Goal: Task Accomplishment & Management: Use online tool/utility

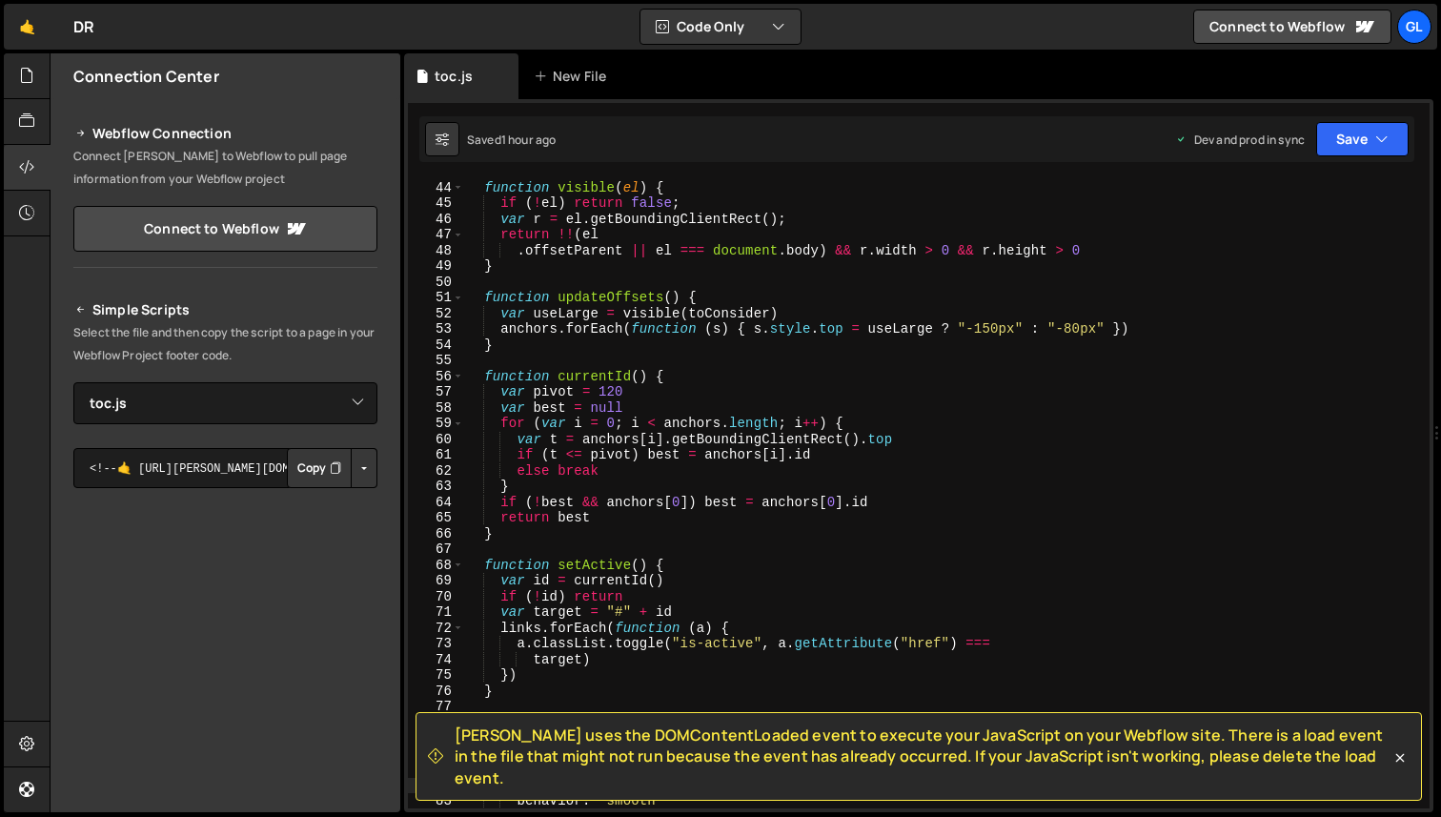
select select "46952"
click at [30, 79] on icon at bounding box center [26, 75] width 15 height 21
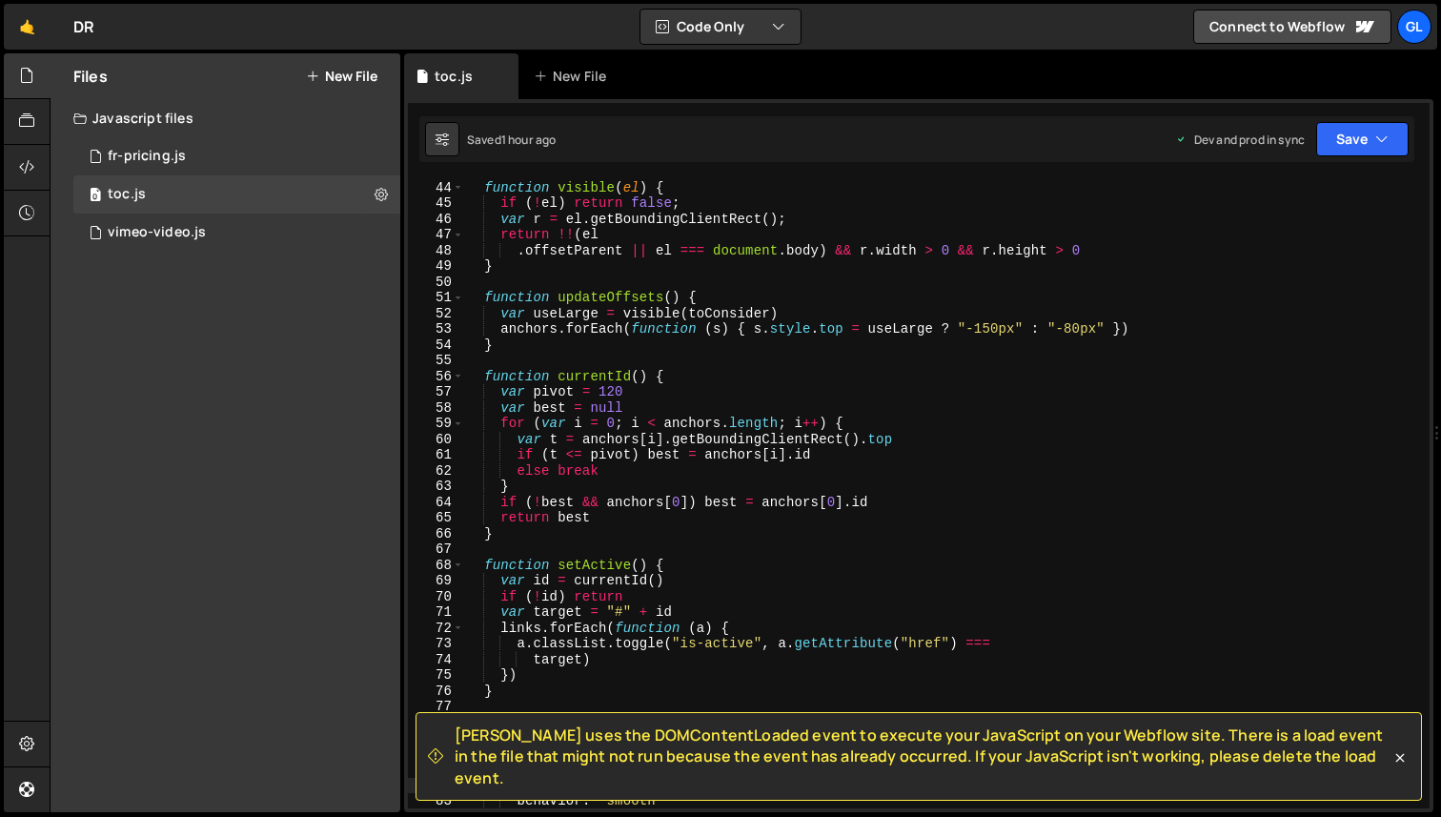
click at [355, 72] on button "New File" at bounding box center [342, 76] width 72 height 15
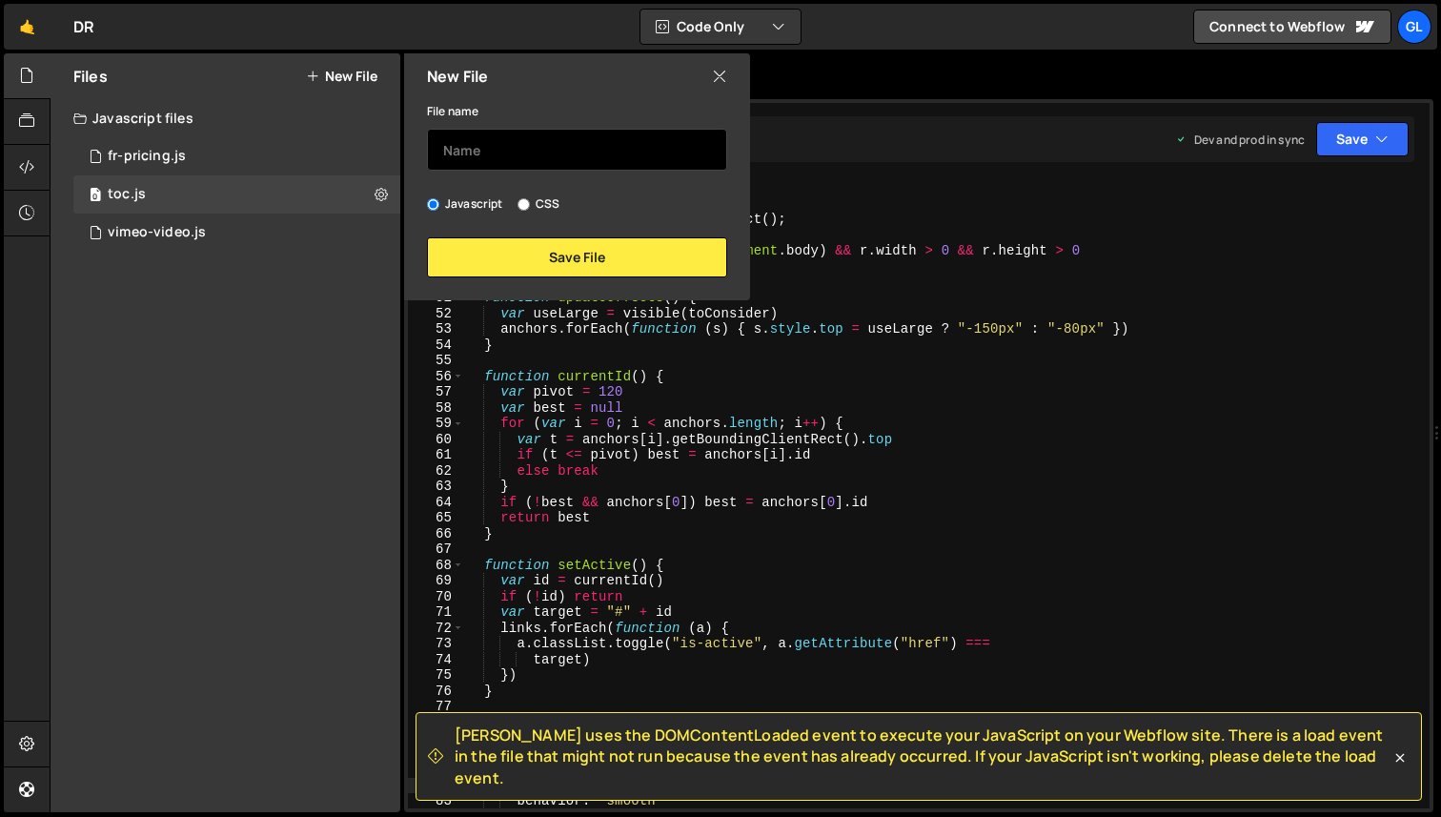
click at [511, 153] on input "text" at bounding box center [577, 150] width 300 height 42
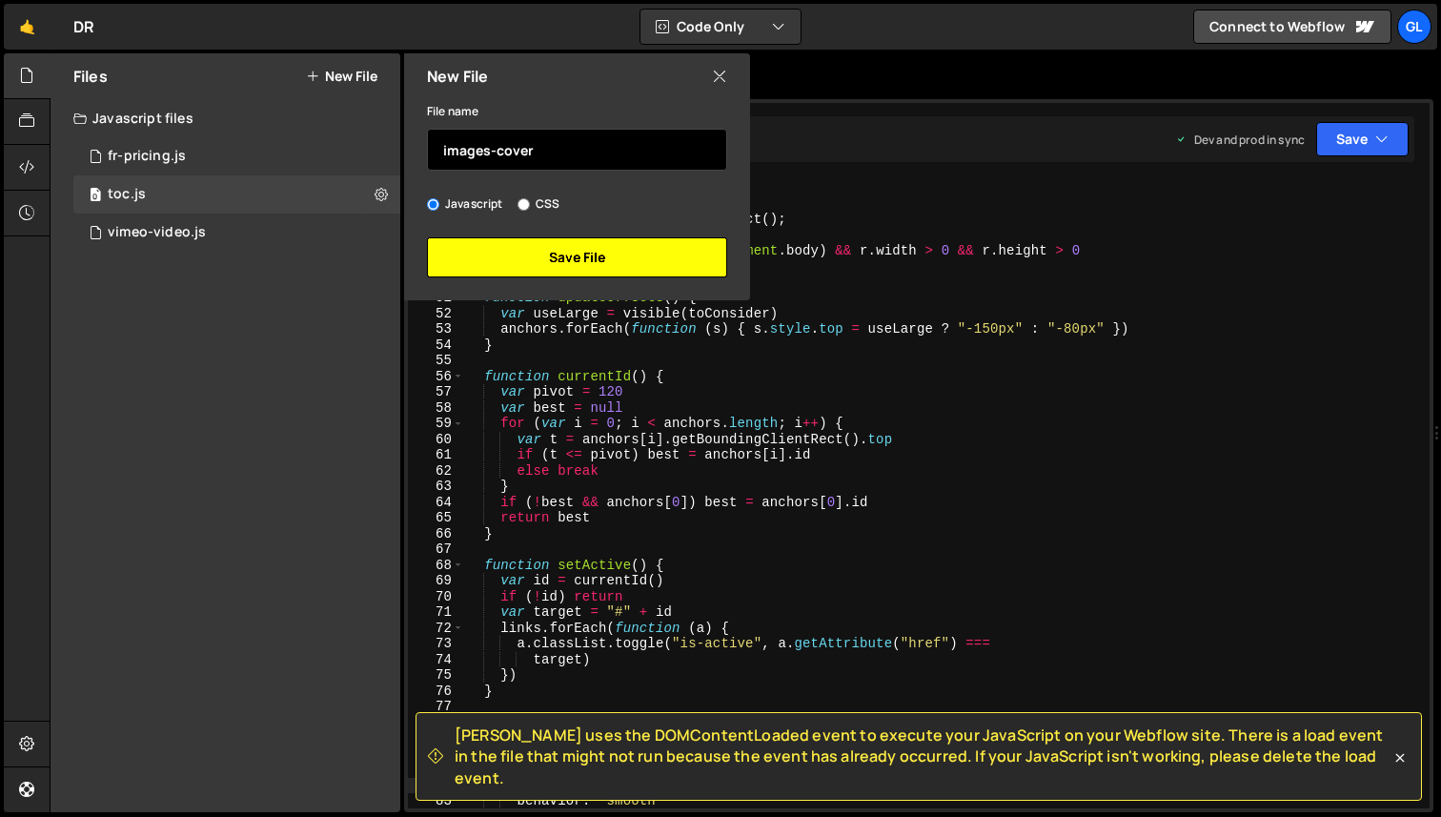
type input "images-cover"
click at [502, 252] on button "Save File" at bounding box center [577, 257] width 300 height 40
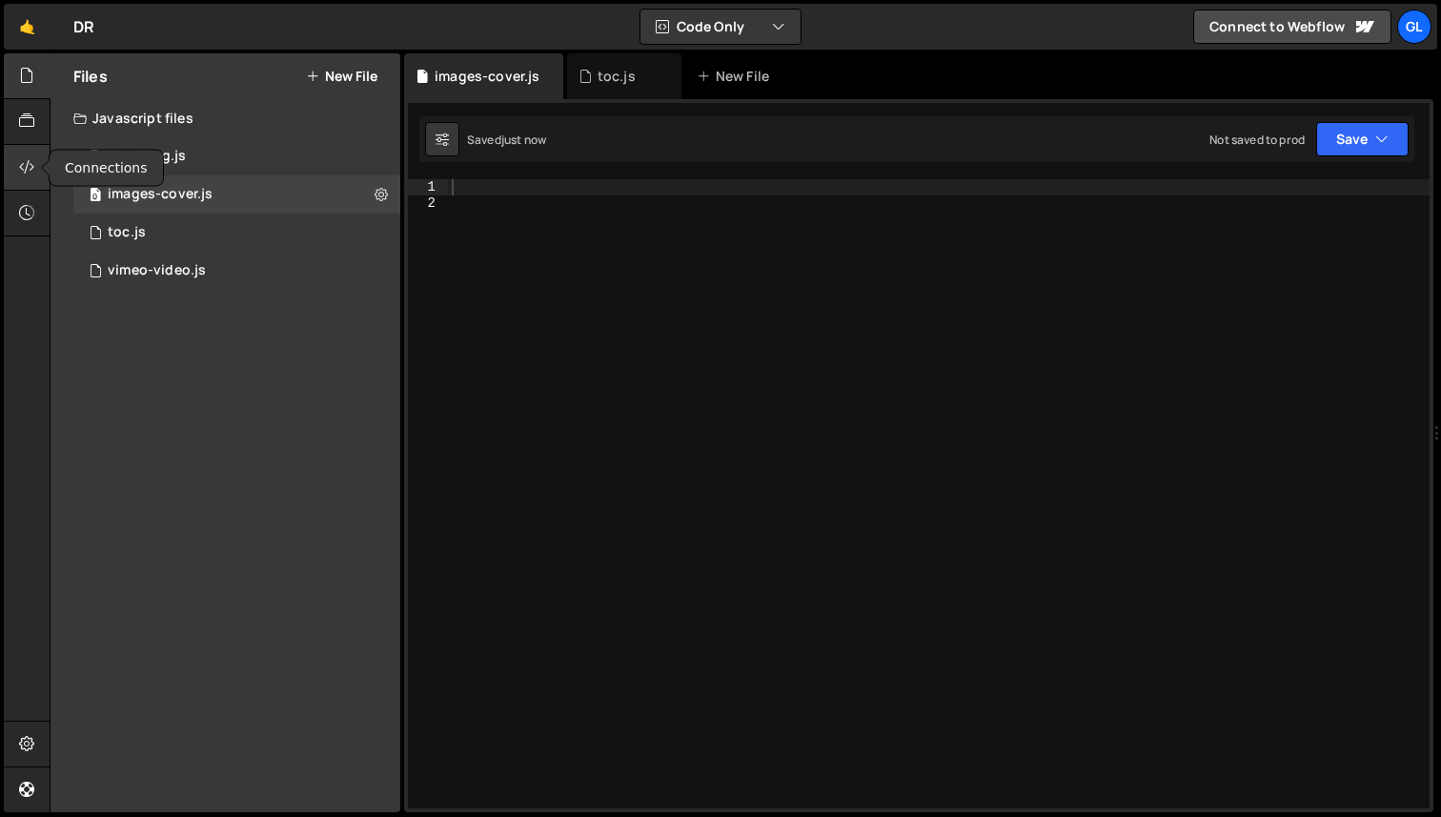
click at [23, 167] on icon at bounding box center [26, 166] width 15 height 21
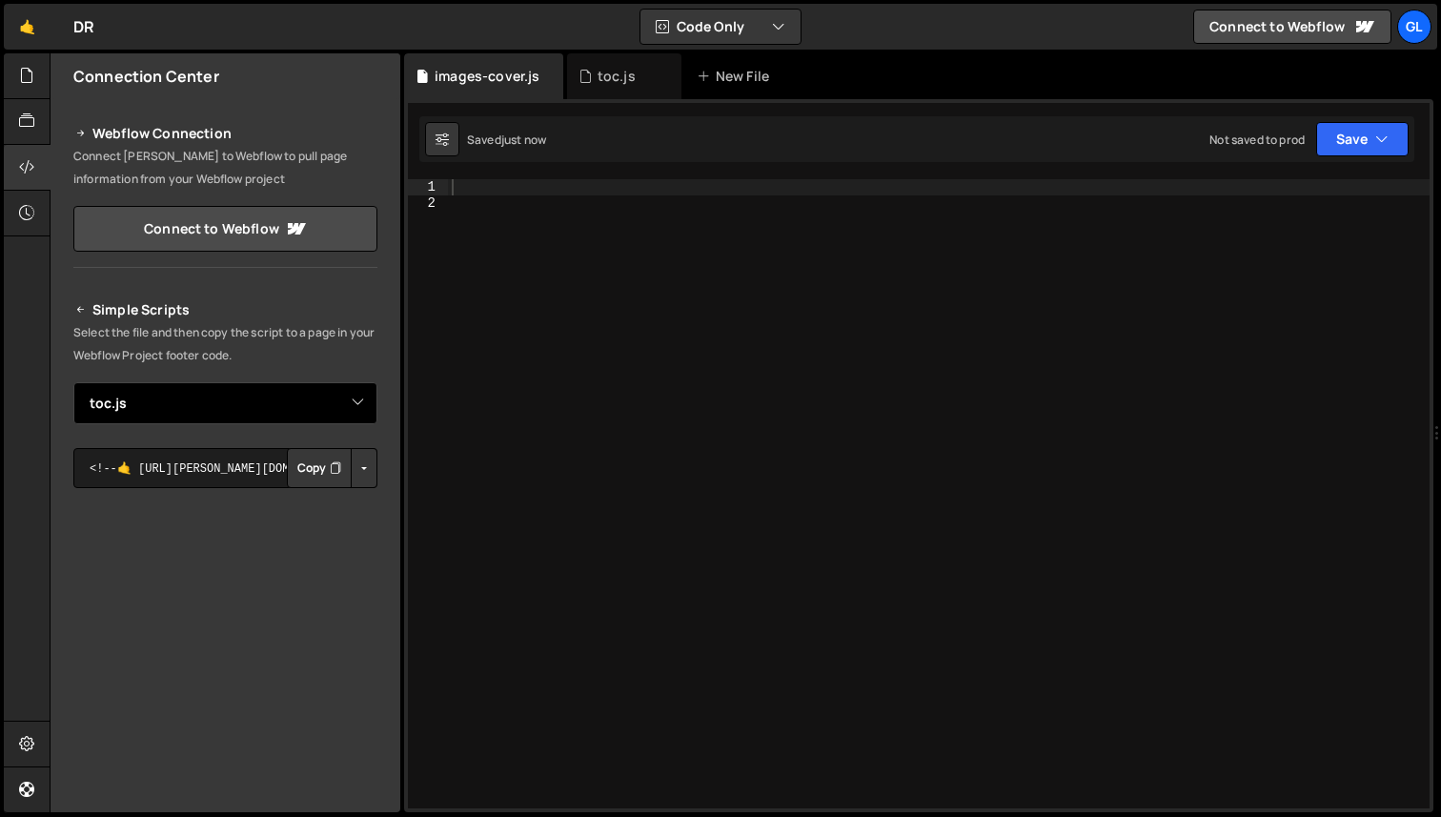
click at [349, 410] on select "Select File fr-pricing.js vimeo-video.js toc.js images-cover.js" at bounding box center [225, 403] width 304 height 42
click at [73, 382] on select "Select File fr-pricing.js vimeo-video.js toc.js images-cover.js" at bounding box center [225, 403] width 304 height 42
click at [351, 469] on button "Button group with nested dropdown" at bounding box center [364, 468] width 27 height 40
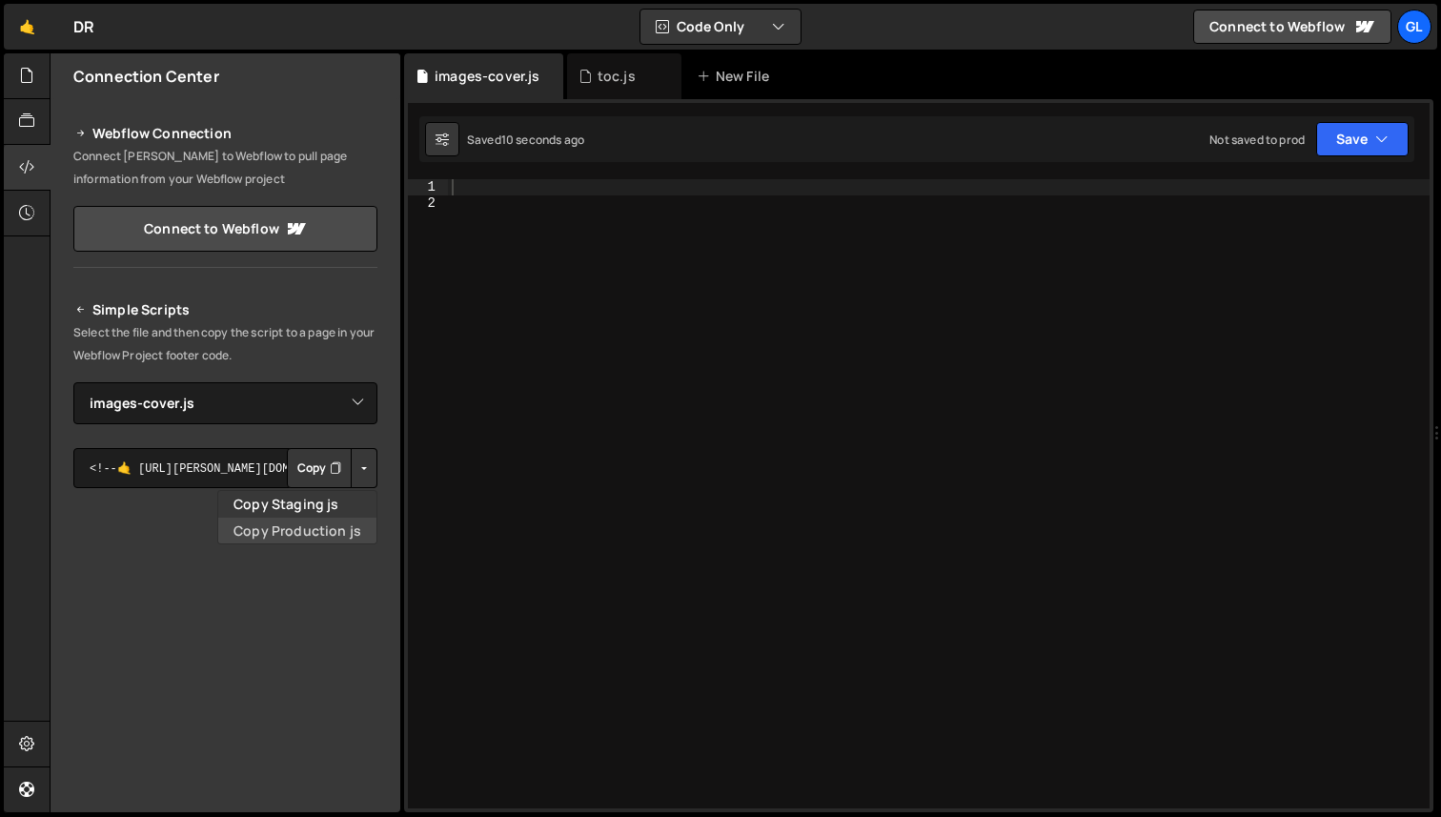
click at [322, 528] on link "Copy Production js" at bounding box center [297, 531] width 158 height 27
click at [379, 433] on div "Simple Scripts Select the file and then copy the script to a page in your Webfl…" at bounding box center [226, 578] width 350 height 605
click at [319, 465] on button "Copy" at bounding box center [319, 468] width 65 height 40
click at [374, 474] on div "Simple Scripts Select the file and then copy the script to a page in your Webfl…" at bounding box center [226, 578] width 350 height 605
click at [363, 474] on button "Button group with nested dropdown" at bounding box center [364, 468] width 27 height 40
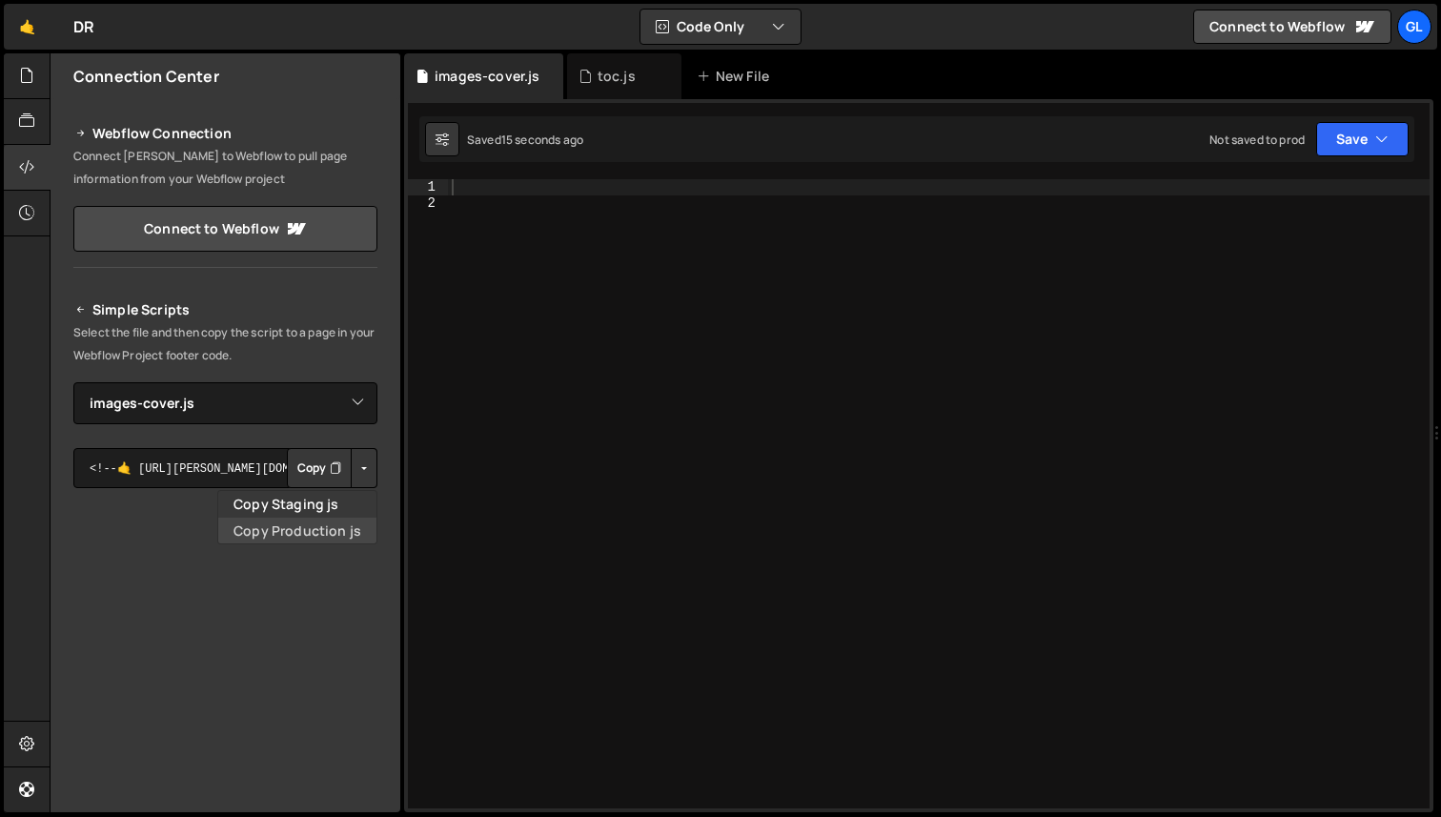
click at [335, 527] on link "Copy Production js" at bounding box center [297, 531] width 158 height 27
click at [297, 471] on button "Copy" at bounding box center [319, 468] width 65 height 40
click at [375, 346] on div "Simple Scripts Select the file and then copy the script to a page in your Webfl…" at bounding box center [226, 578] width 350 height 605
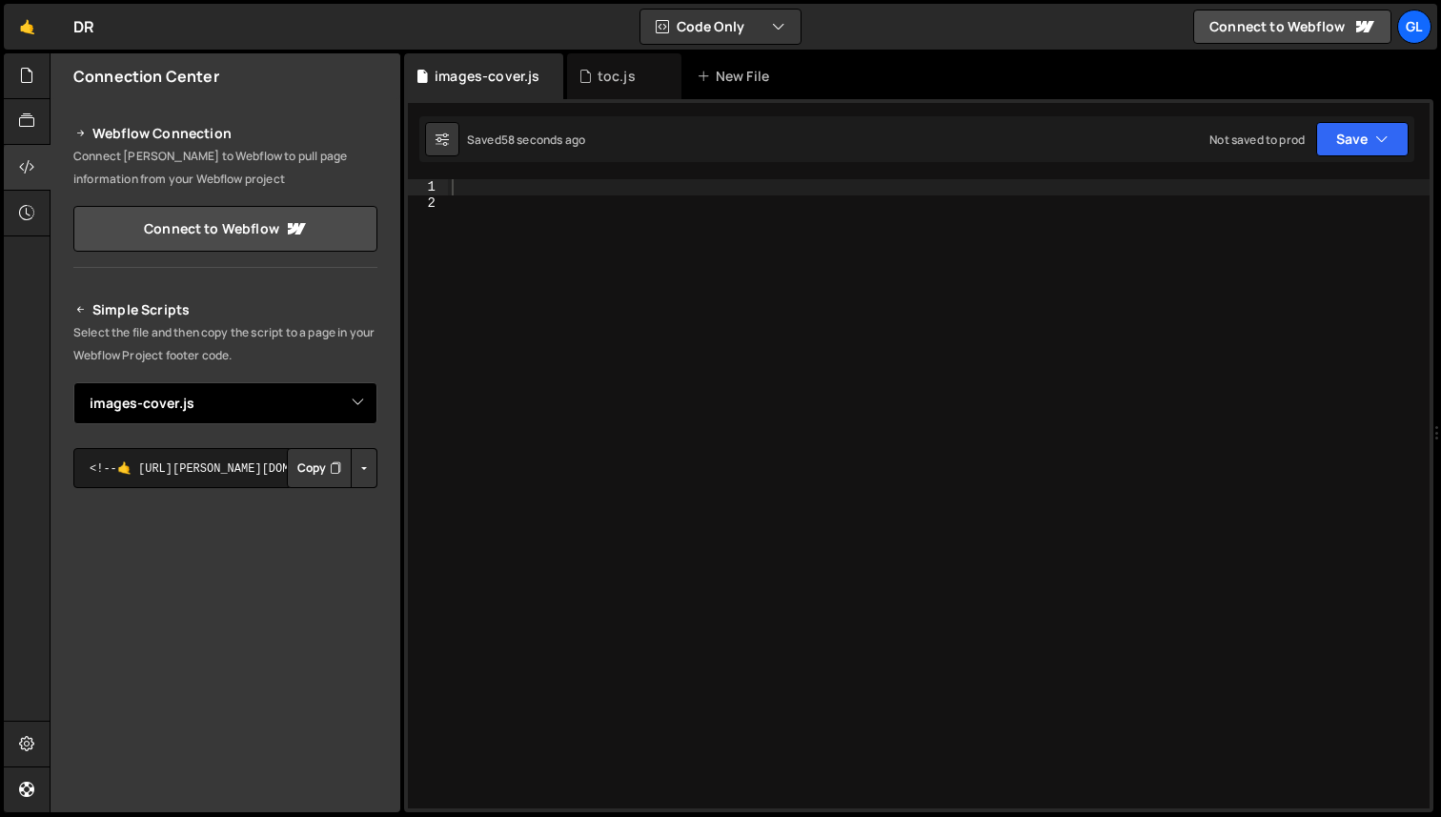
click at [348, 399] on select "Select File fr-pricing.js vimeo-video.js toc.js images-cover.js" at bounding box center [225, 403] width 304 height 42
click at [73, 382] on select "Select File fr-pricing.js vimeo-video.js toc.js images-cover.js" at bounding box center [225, 403] width 304 height 42
click at [288, 396] on select "Select File fr-pricing.js vimeo-video.js toc.js images-cover.js" at bounding box center [225, 403] width 304 height 42
select select "46963"
click at [73, 382] on select "Select File fr-pricing.js vimeo-video.js toc.js images-cover.js" at bounding box center [225, 403] width 304 height 42
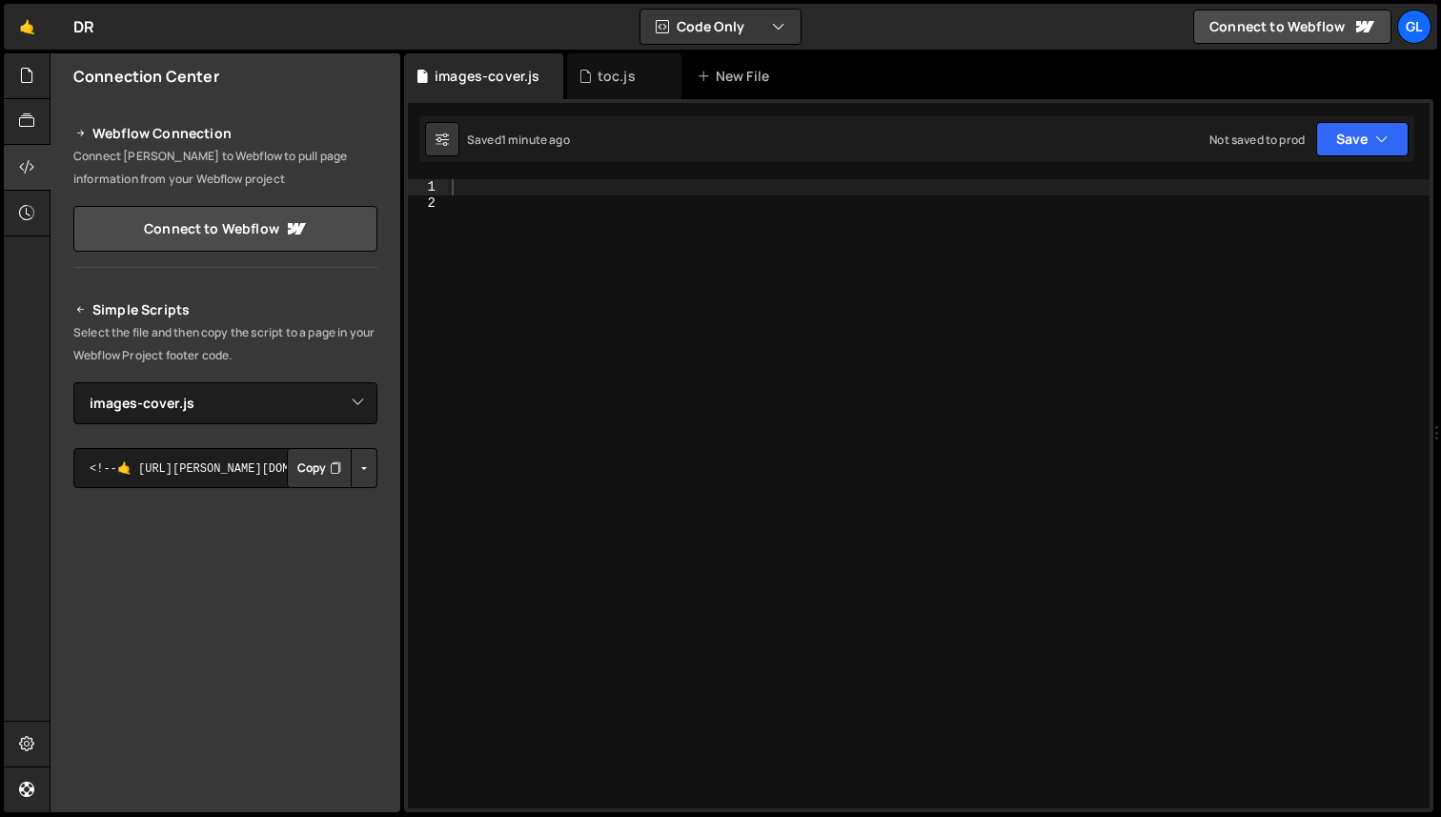
click at [358, 470] on button "Button group with nested dropdown" at bounding box center [364, 468] width 27 height 40
click at [336, 526] on link "Copy Production js" at bounding box center [297, 531] width 158 height 27
click at [334, 420] on select "Select File fr-pricing.js vimeo-video.js toc.js images-cover.js" at bounding box center [225, 403] width 304 height 42
click at [73, 382] on select "Select File fr-pricing.js vimeo-video.js toc.js images-cover.js" at bounding box center [225, 403] width 304 height 42
click at [297, 456] on button "Copy" at bounding box center [319, 468] width 65 height 40
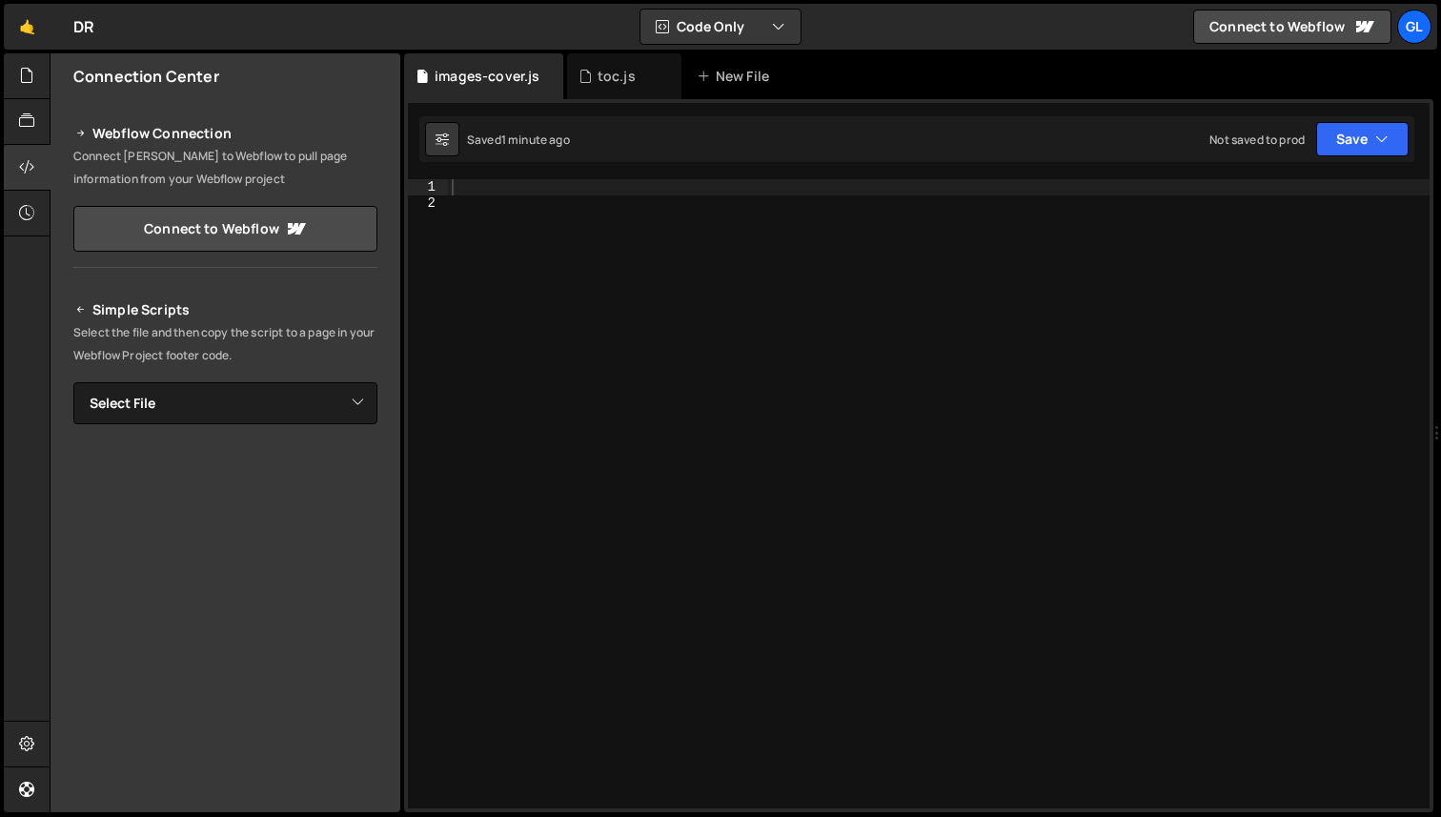
click at [282, 356] on p "Select the file and then copy the script to a page in your Webflow Project foot…" at bounding box center [225, 344] width 304 height 46
click at [282, 408] on select "Select File fr-pricing.js images-cover.js toc.js vimeo-video.js" at bounding box center [225, 403] width 304 height 42
select select "46963"
click at [73, 382] on select "Select File fr-pricing.js images-cover.js toc.js vimeo-video.js" at bounding box center [225, 403] width 304 height 42
click at [351, 465] on button "Button group with nested dropdown" at bounding box center [364, 468] width 27 height 40
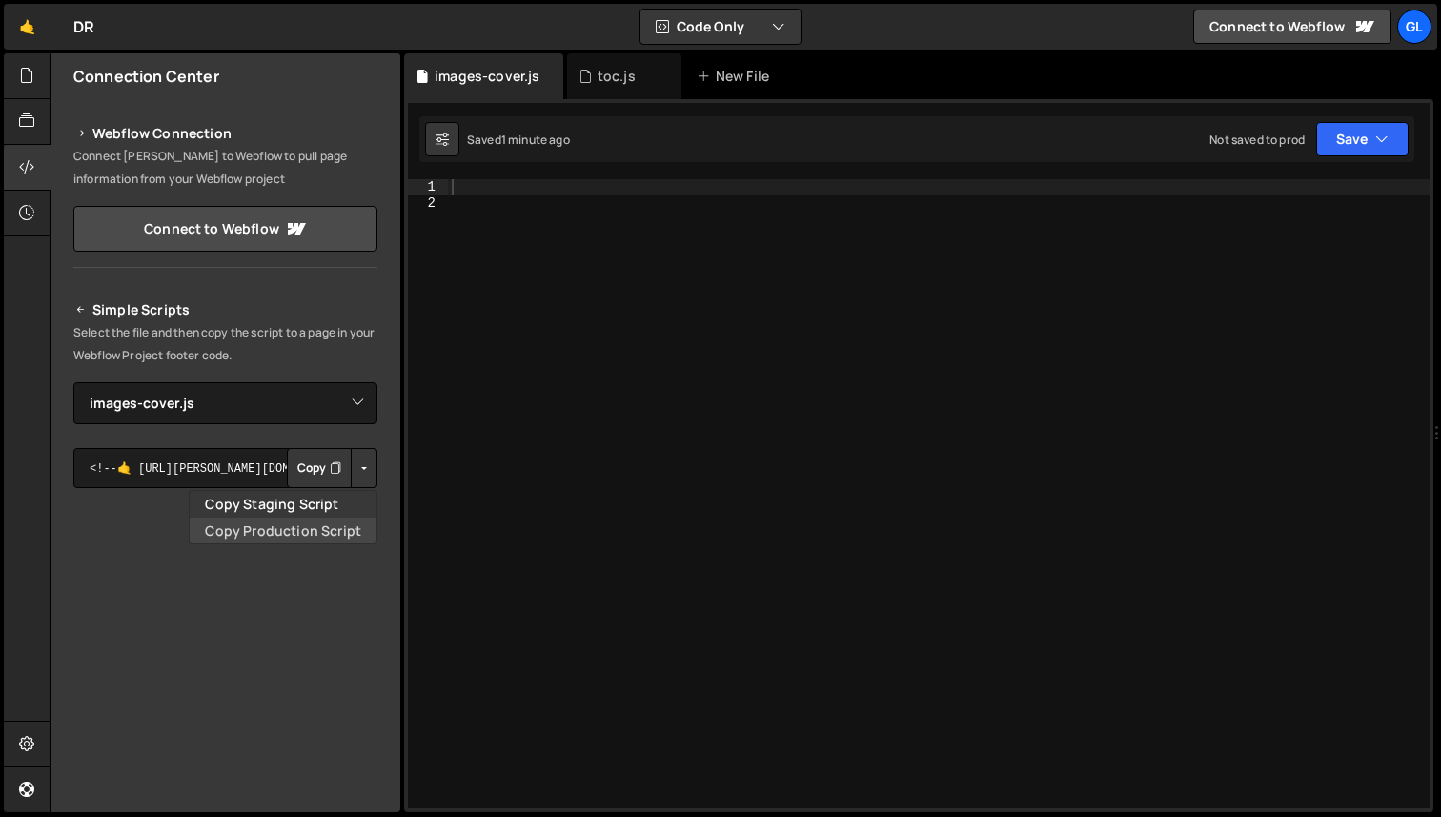
click at [292, 526] on link "Copy Production Script" at bounding box center [283, 531] width 187 height 27
click at [318, 462] on button "Copy" at bounding box center [319, 468] width 65 height 40
click at [363, 474] on button "Button group with nested dropdown" at bounding box center [364, 468] width 27 height 40
click at [327, 521] on link "Copy Production Script" at bounding box center [283, 531] width 187 height 27
click at [650, 327] on div at bounding box center [939, 509] width 982 height 661
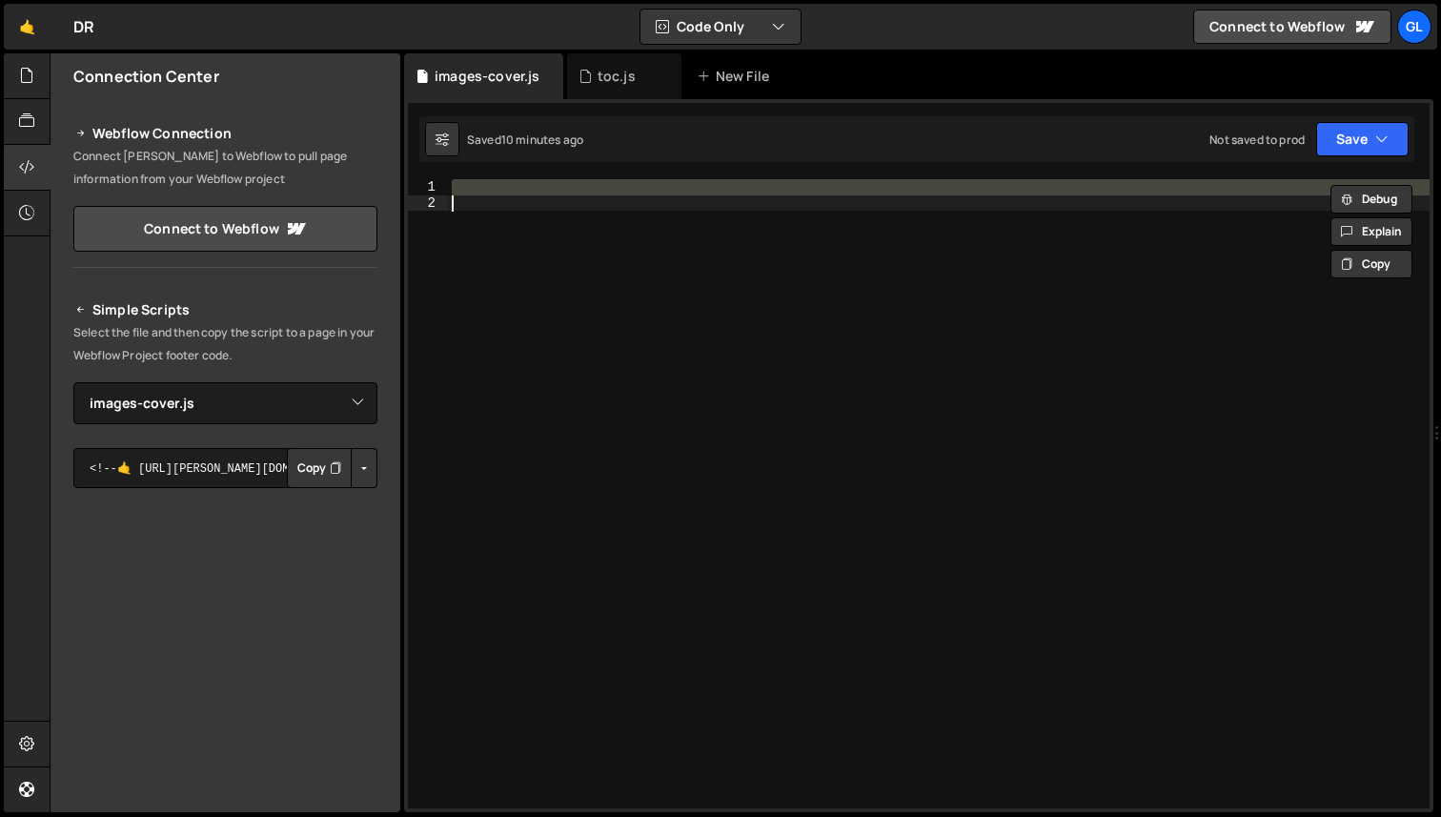
paste textarea "});"
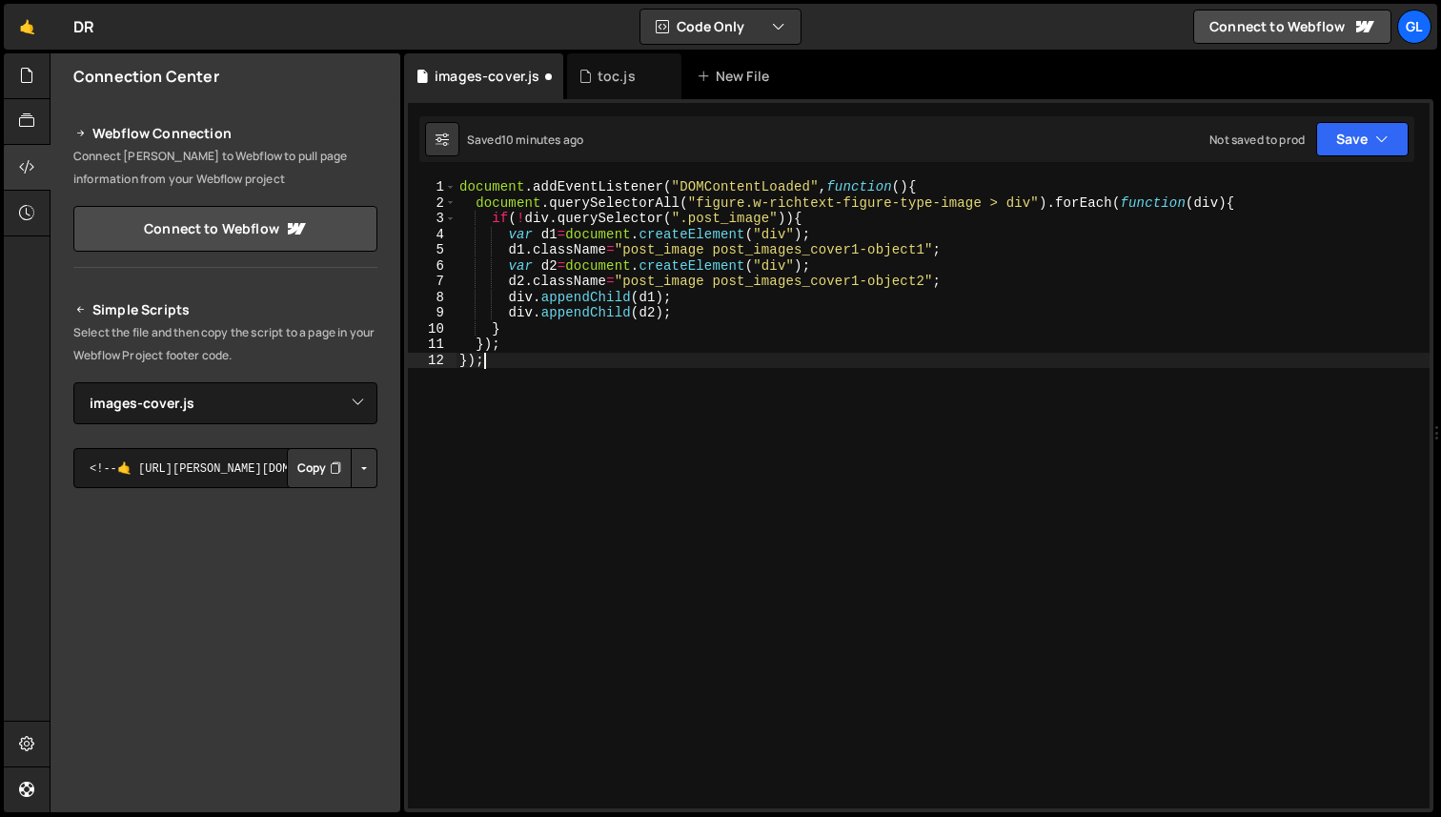
type textarea "});"
